Goal: Find specific page/section: Find specific page/section

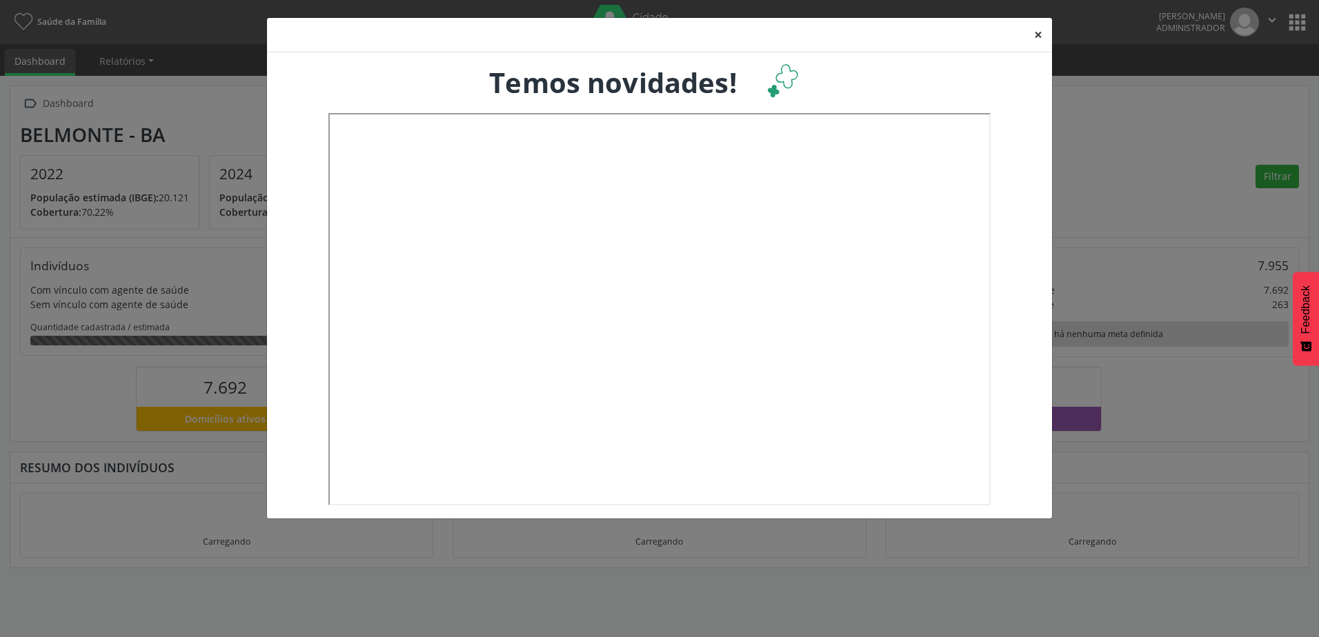
click at [1036, 31] on button "×" at bounding box center [1038, 35] width 28 height 34
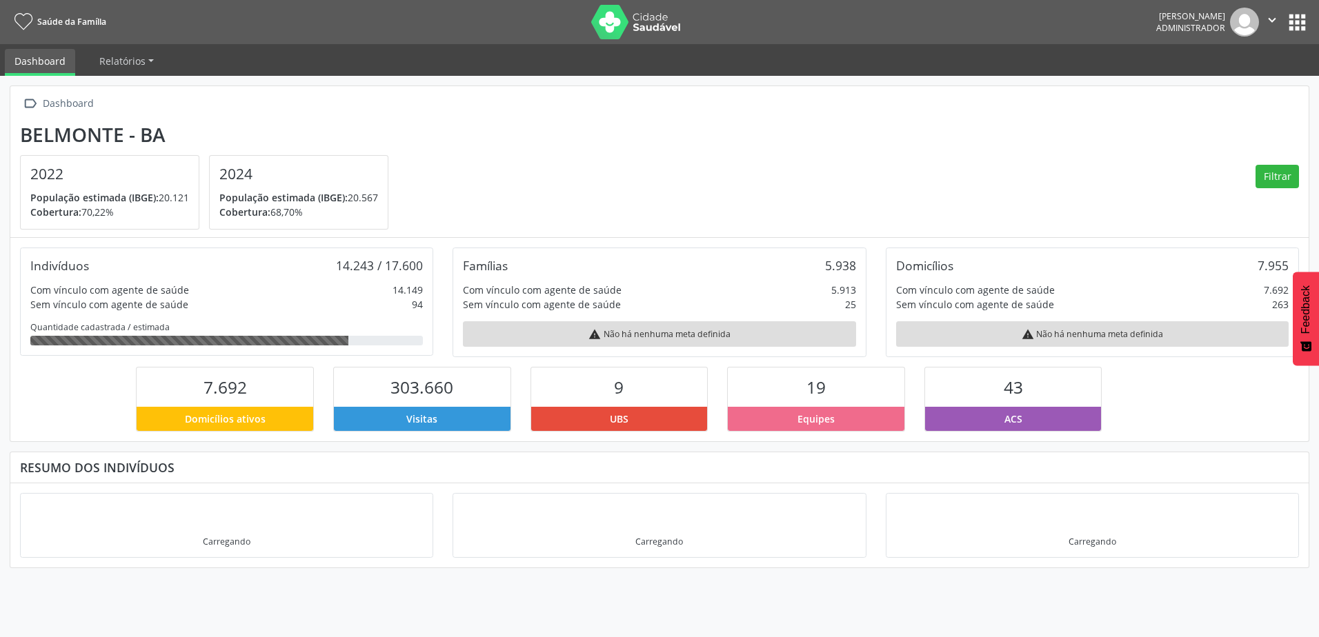
click at [1296, 38] on nav "Saúde da Família João Octávio Fernandes Augusto Administrador  Configurações S…" at bounding box center [659, 22] width 1319 height 44
click at [1295, 28] on button "apps" at bounding box center [1297, 22] width 24 height 24
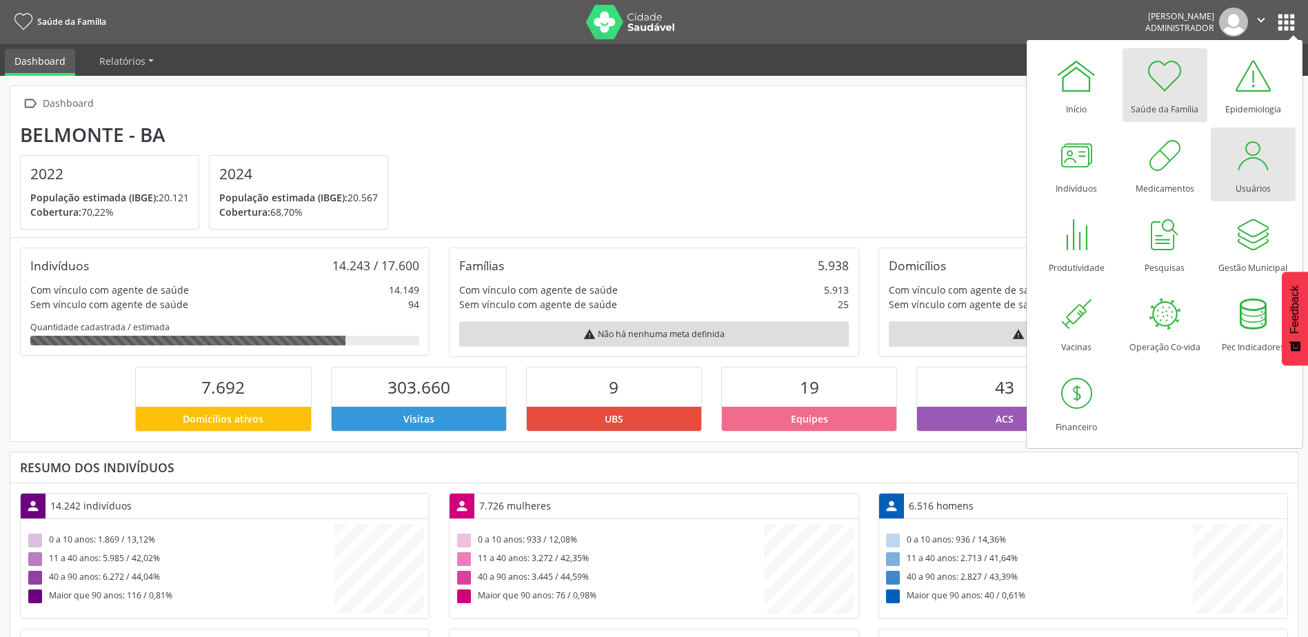
click at [1251, 165] on div at bounding box center [1252, 154] width 41 height 41
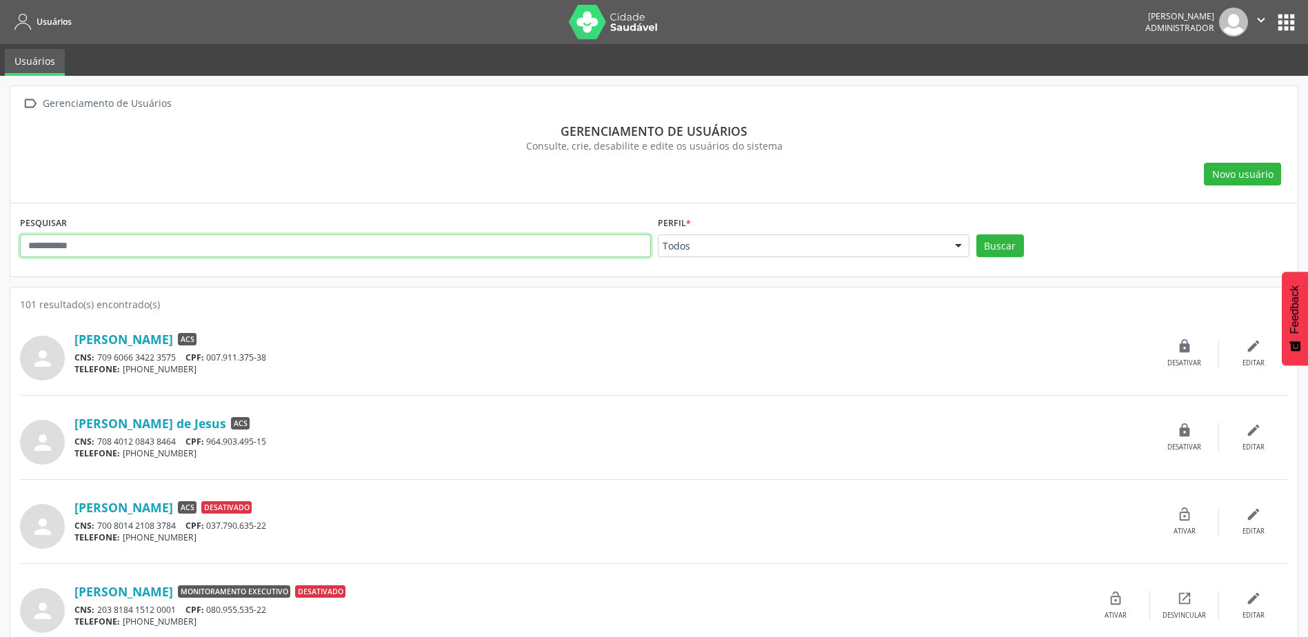
click at [348, 243] on input "text" at bounding box center [335, 245] width 631 height 23
type input "**********"
click at [976, 234] on button "Buscar" at bounding box center [1000, 245] width 48 height 23
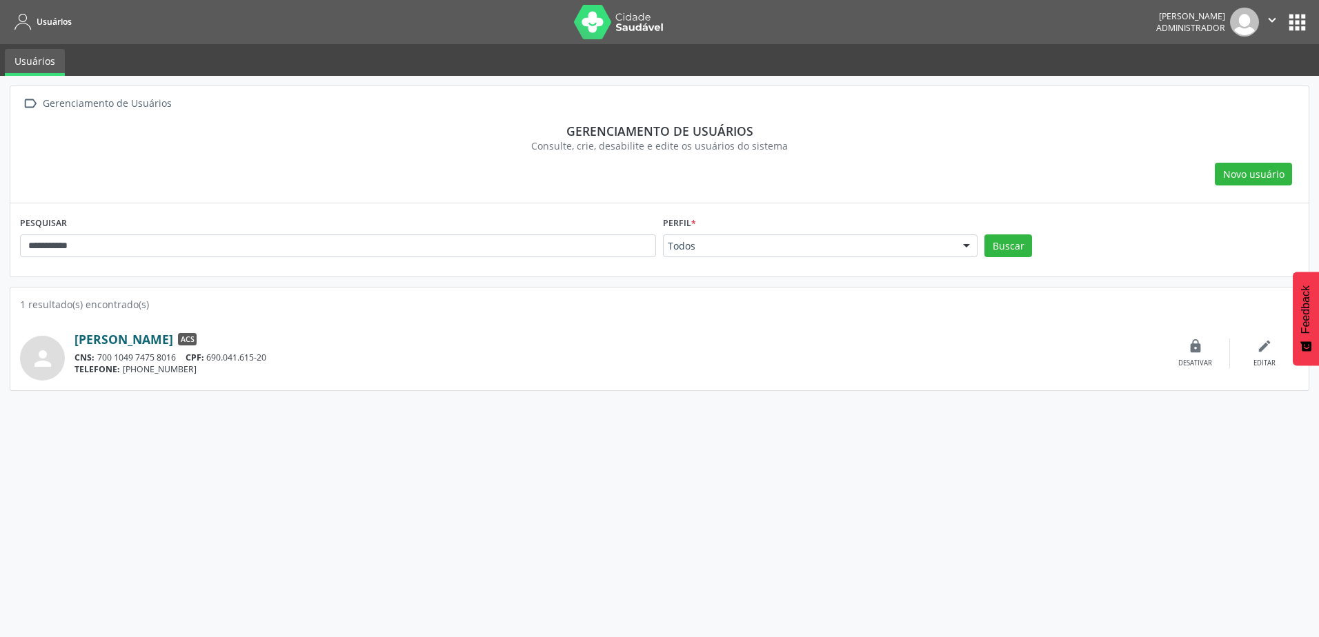
click at [173, 338] on link "[PERSON_NAME]" at bounding box center [123, 339] width 99 height 15
